Goal: Task Accomplishment & Management: Complete application form

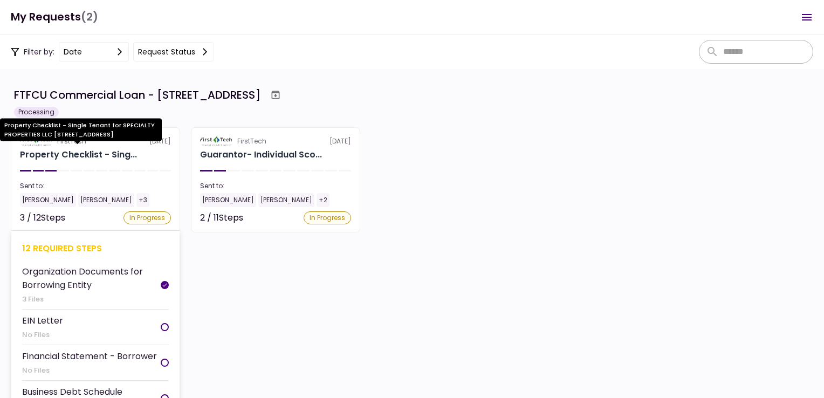
click at [53, 156] on div "Property Checklist - Sing..." at bounding box center [78, 154] width 117 height 13
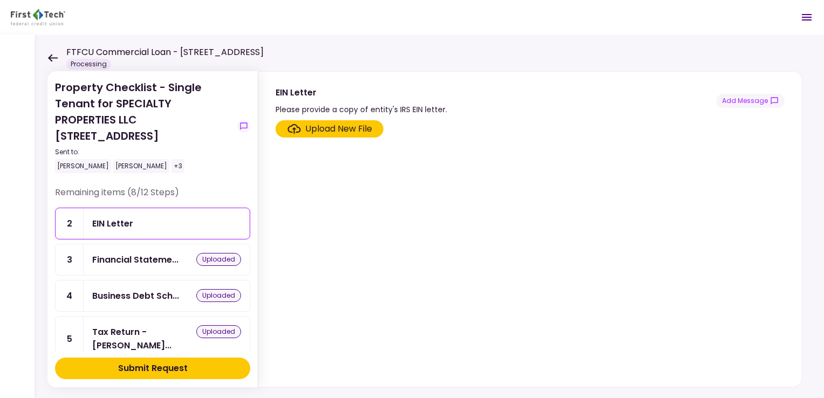
click at [71, 257] on div "3" at bounding box center [70, 259] width 28 height 31
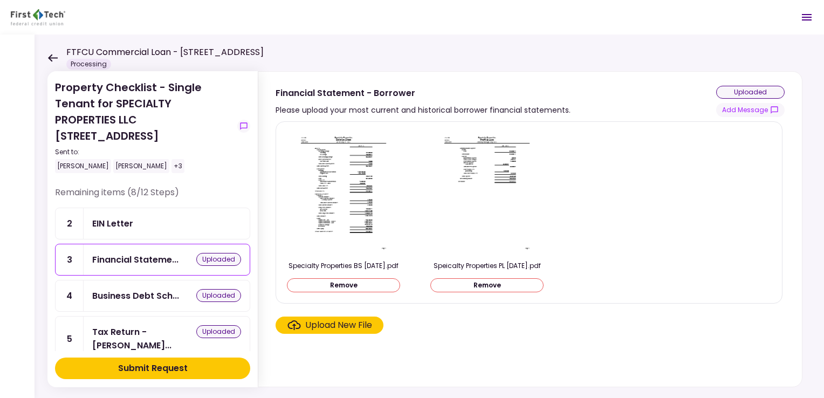
click at [71, 257] on div "3" at bounding box center [70, 259] width 28 height 31
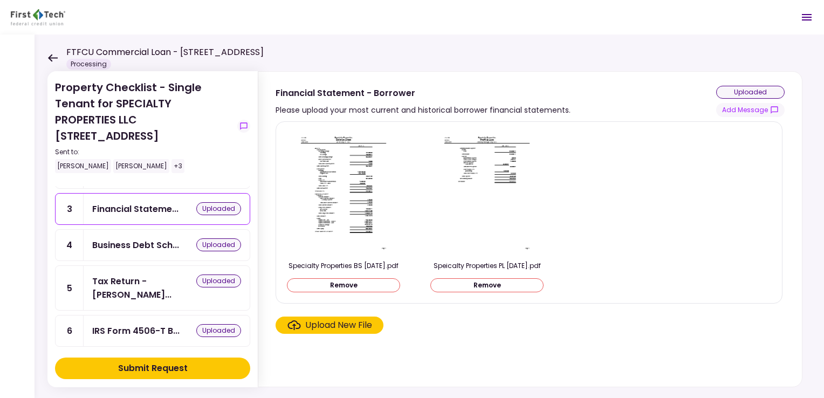
scroll to position [43, 0]
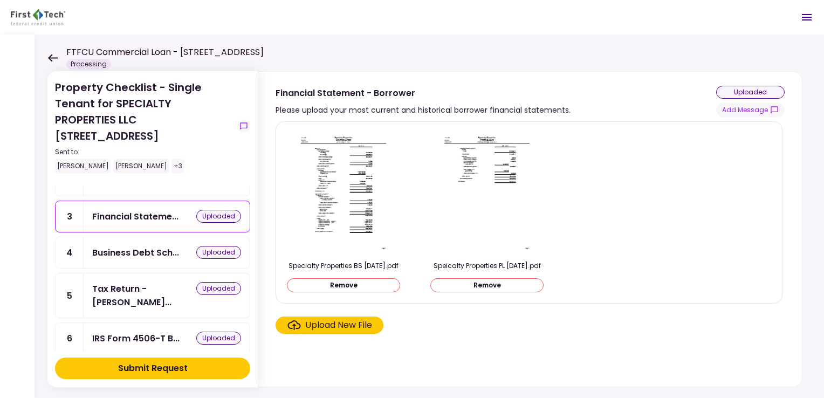
click at [120, 371] on div "Submit Request" at bounding box center [153, 368] width 70 height 13
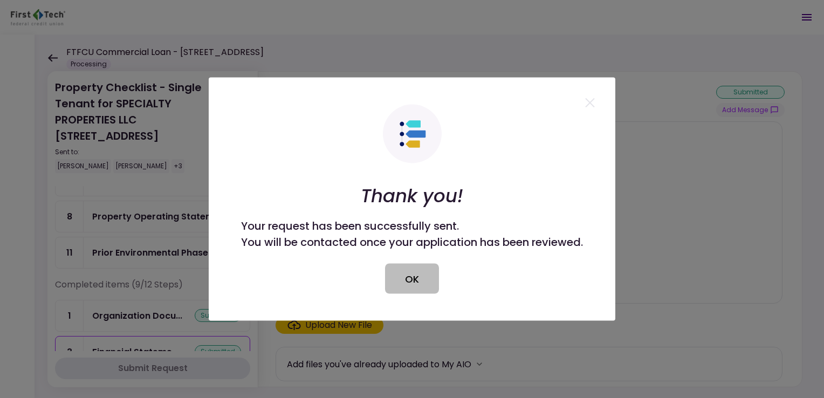
click at [415, 275] on button "OK" at bounding box center [412, 279] width 54 height 30
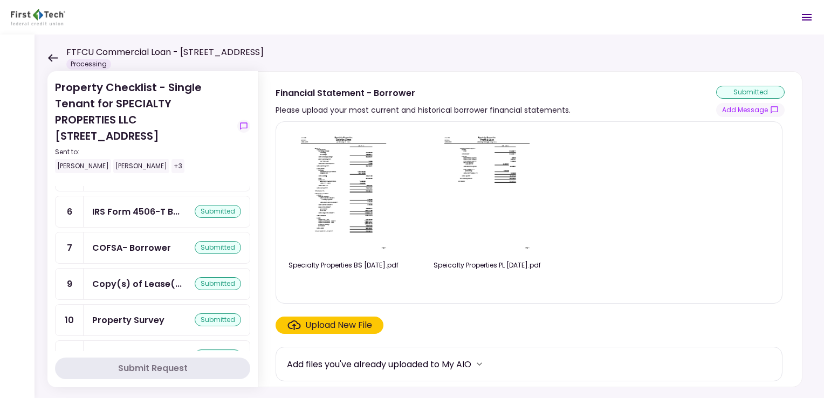
scroll to position [313, 0]
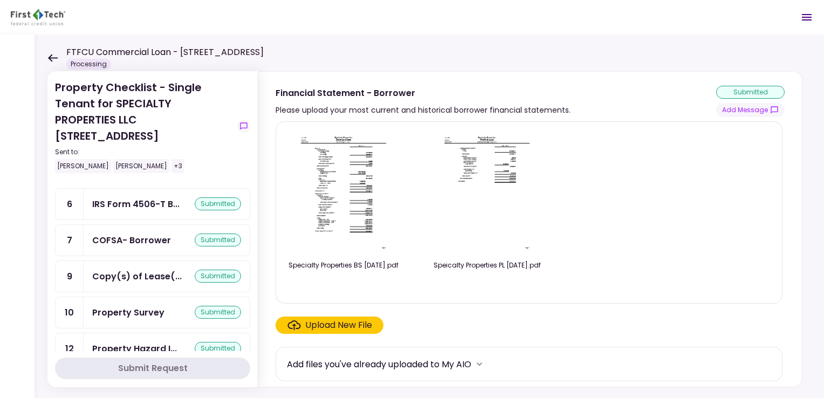
click at [53, 57] on icon at bounding box center [53, 58] width 10 height 8
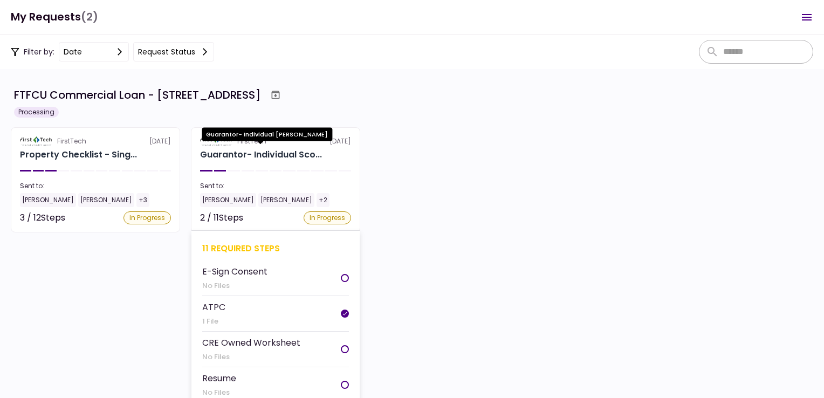
click at [236, 157] on div "Guarantor- Individual Sco..." at bounding box center [261, 154] width 122 height 13
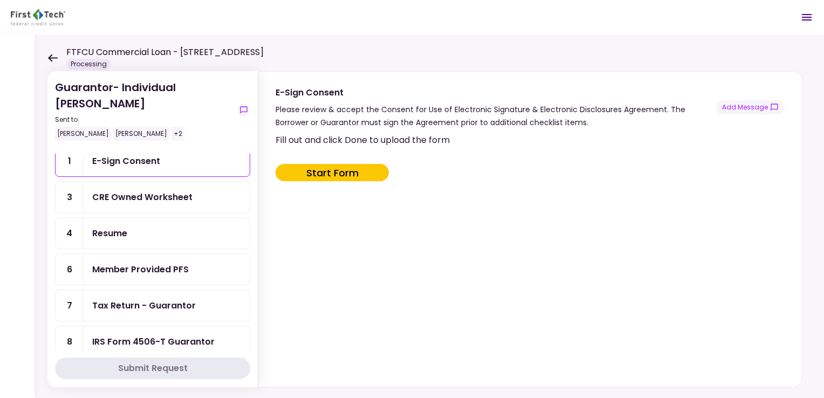
scroll to position [30, 0]
click at [117, 301] on div "Tax Return - Guarantor" at bounding box center [144, 305] width 104 height 13
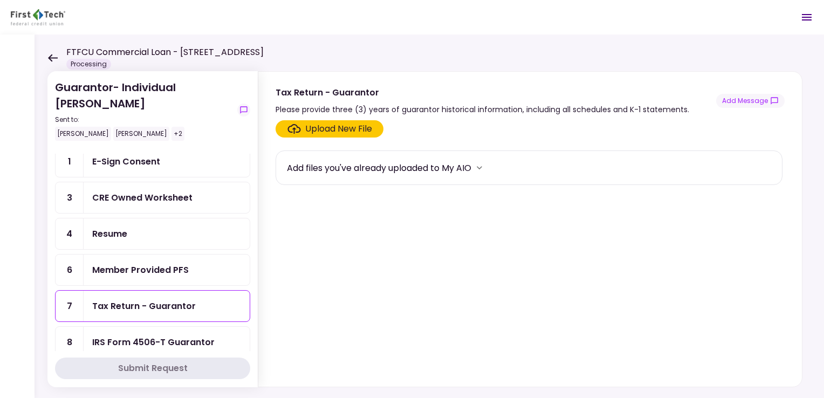
click at [113, 195] on div "CRE Owned Worksheet" at bounding box center [142, 197] width 100 height 13
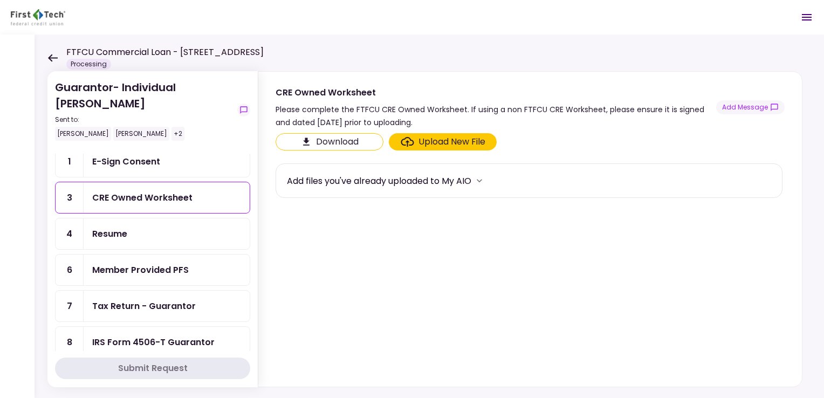
scroll to position [245, 0]
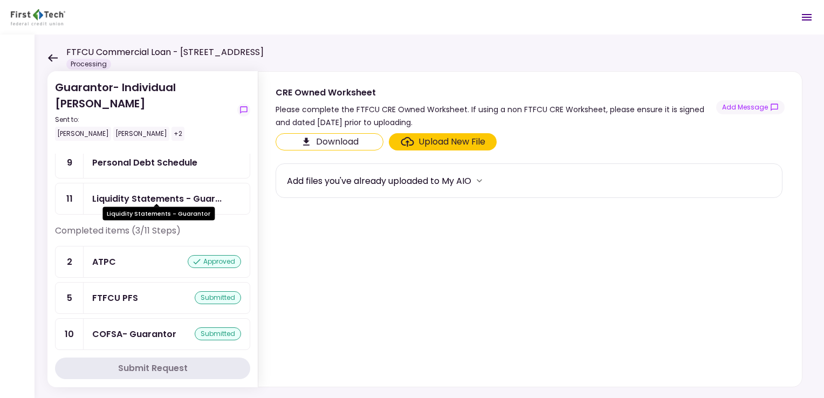
click at [104, 197] on div "Liquidity Statements - Guar..." at bounding box center [156, 198] width 129 height 13
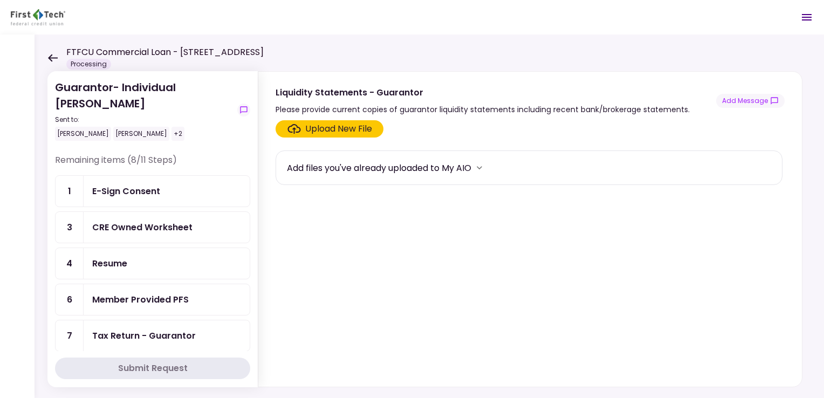
click at [50, 58] on icon at bounding box center [53, 58] width 10 height 8
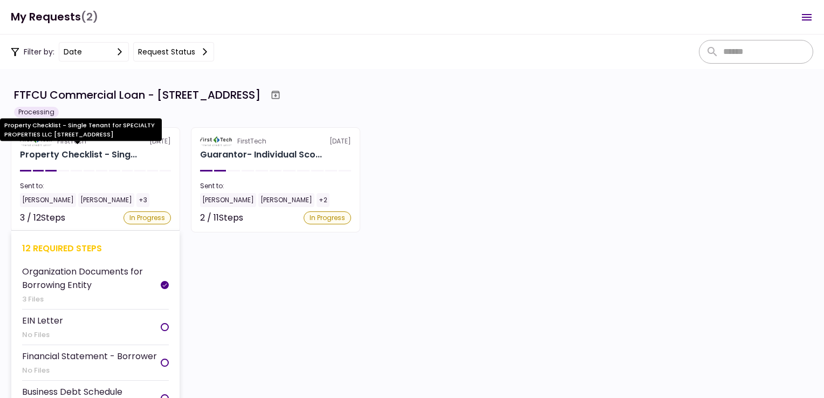
click at [62, 153] on div "Property Checklist - Sing..." at bounding box center [78, 154] width 117 height 13
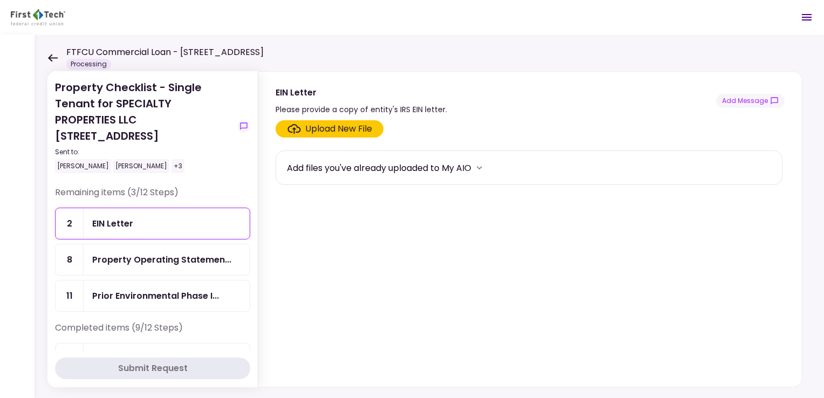
click at [49, 62] on div "FTFCU Commercial Loan - [STREET_ADDRESS] Processing" at bounding box center [155, 58] width 216 height 24
click at [51, 56] on icon at bounding box center [53, 58] width 10 height 8
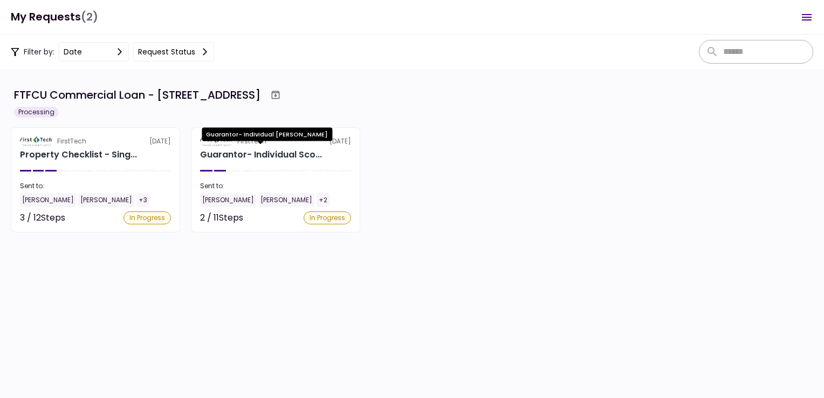
click at [242, 143] on div "Guarantor- Individual [PERSON_NAME]" at bounding box center [267, 138] width 131 height 21
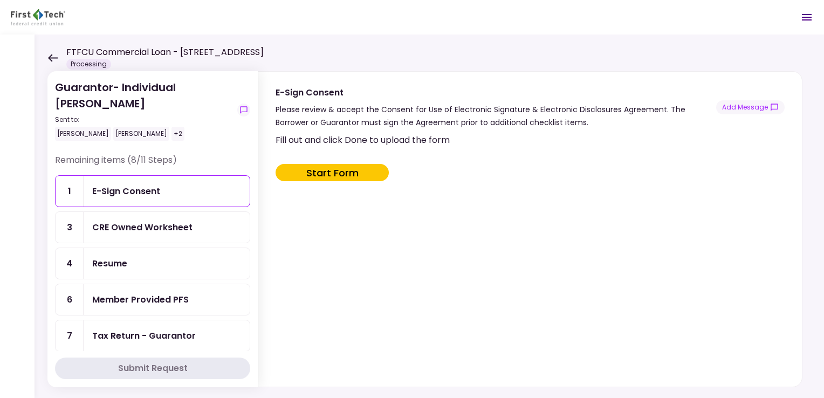
click at [134, 228] on div "CRE Owned Worksheet" at bounding box center [142, 227] width 100 height 13
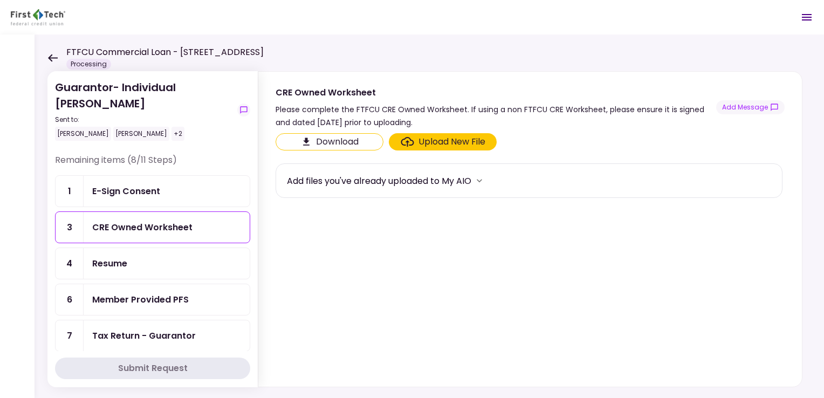
click at [141, 192] on div "E-Sign Consent" at bounding box center [126, 191] width 68 height 13
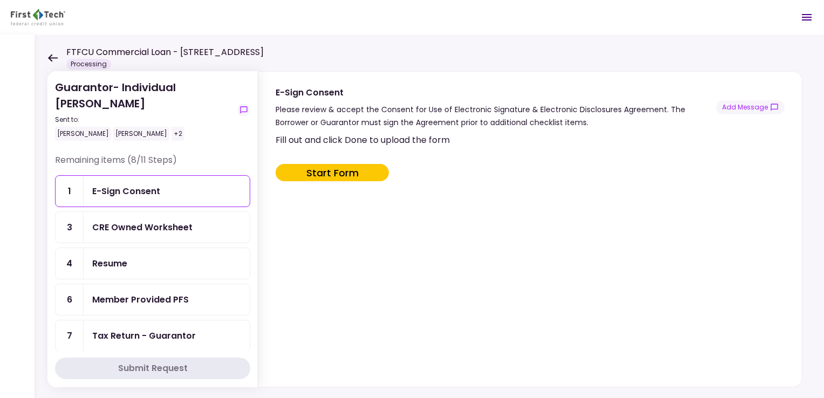
click at [311, 167] on button "Start Form" at bounding box center [332, 172] width 113 height 17
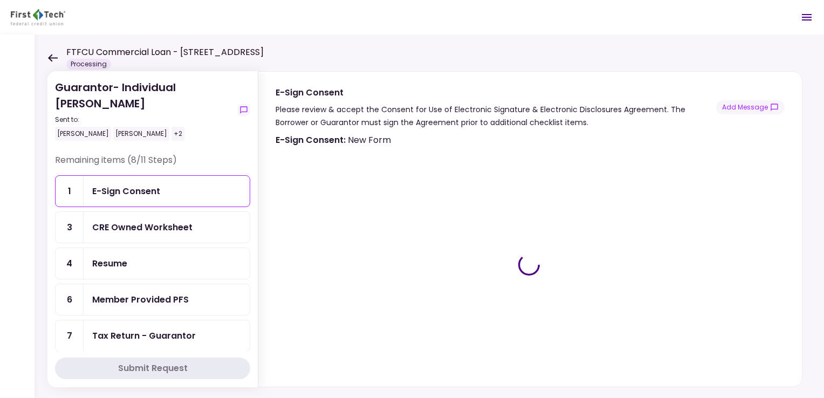
type input "***"
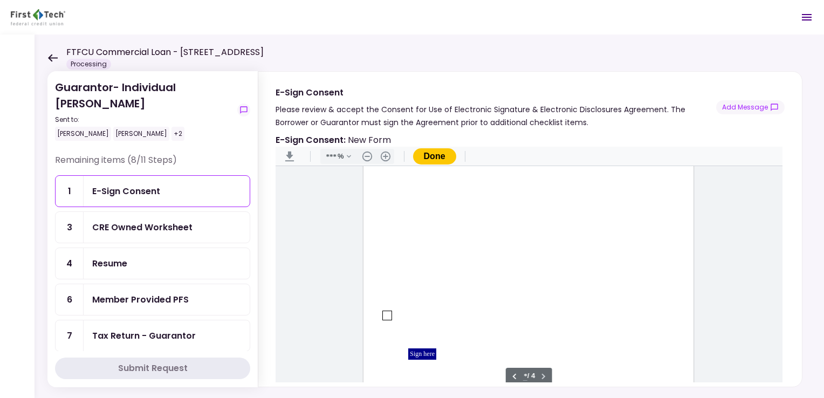
scroll to position [1496, 0]
type input "*"
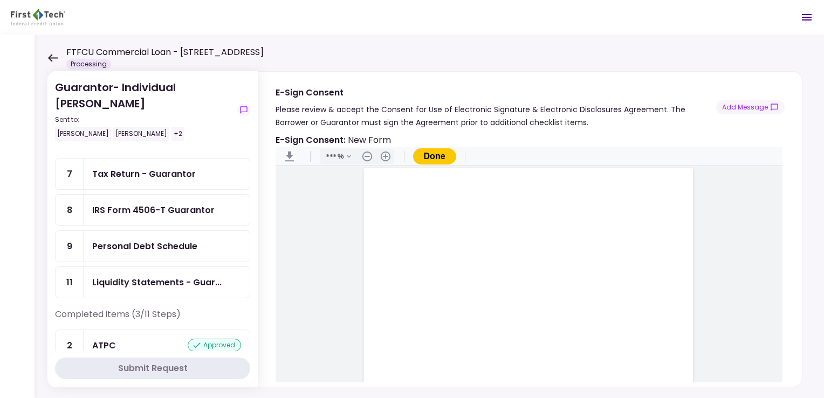
scroll to position [0, 0]
